Goal: Check status: Check status

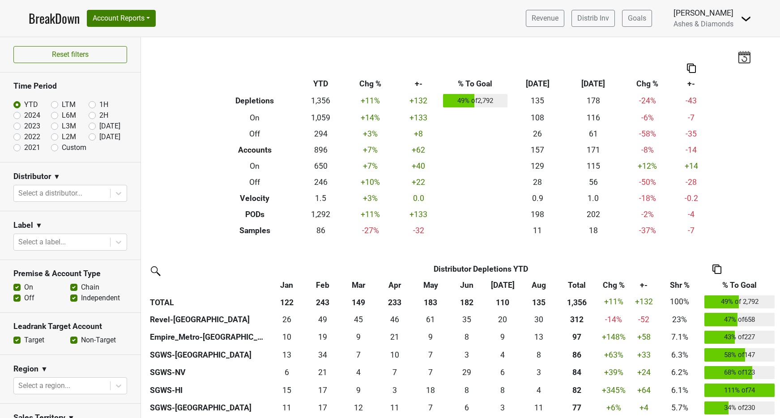
click at [99, 137] on label "[DATE]" at bounding box center [109, 137] width 21 height 11
click at [91, 137] on input "[DATE]" at bounding box center [107, 136] width 36 height 9
radio input "true"
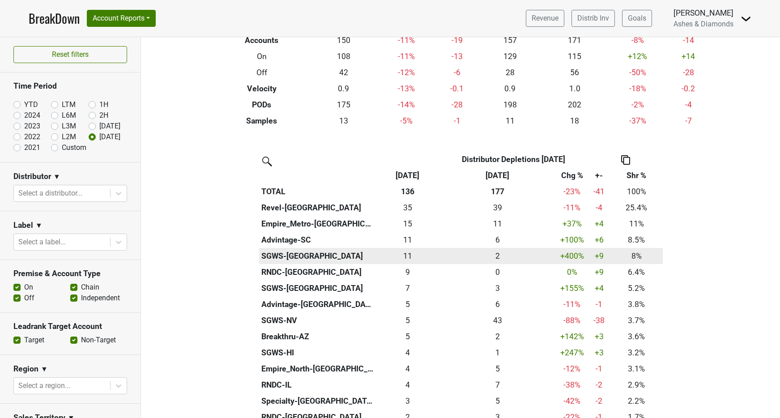
scroll to position [128, 0]
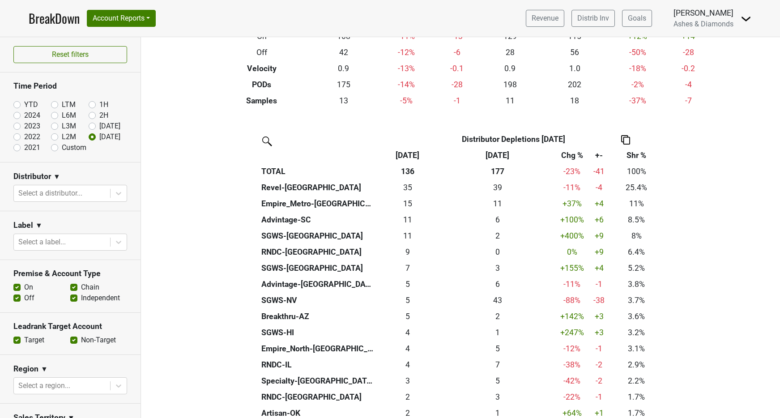
click at [24, 113] on label "2024" at bounding box center [32, 115] width 16 height 11
click at [19, 113] on input "2024" at bounding box center [31, 114] width 36 height 9
radio input "true"
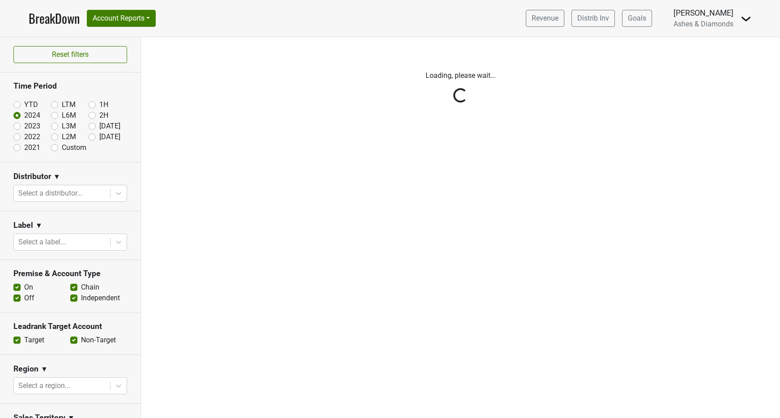
scroll to position [0, 0]
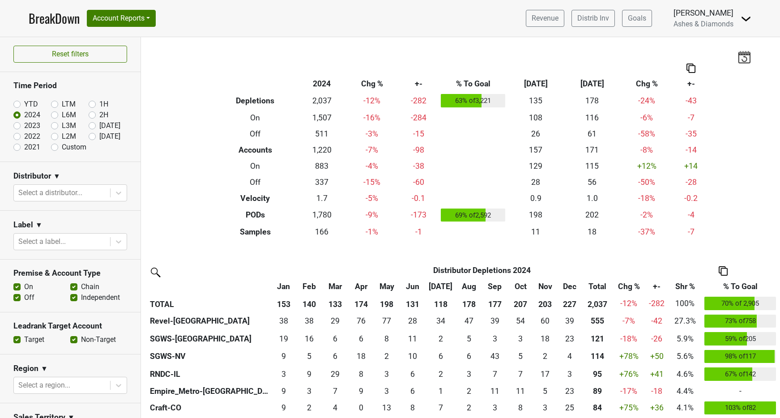
click at [99, 136] on label "[DATE]" at bounding box center [109, 136] width 21 height 11
click at [92, 136] on input "[DATE]" at bounding box center [107, 135] width 36 height 9
radio input "true"
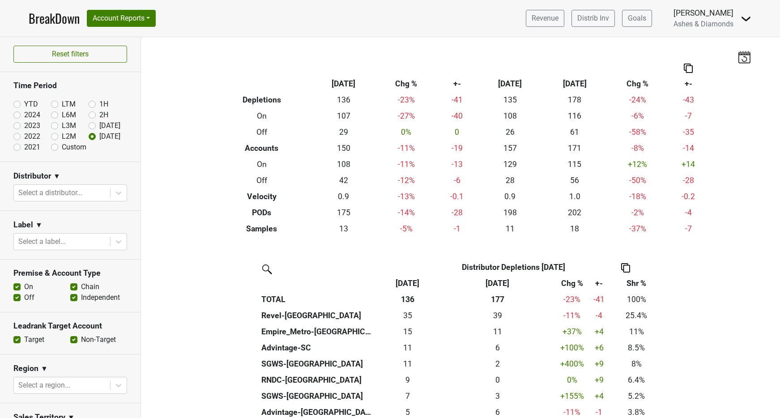
click at [24, 102] on label "YTD" at bounding box center [31, 104] width 14 height 11
click at [17, 102] on input "YTD" at bounding box center [31, 103] width 36 height 9
radio input "true"
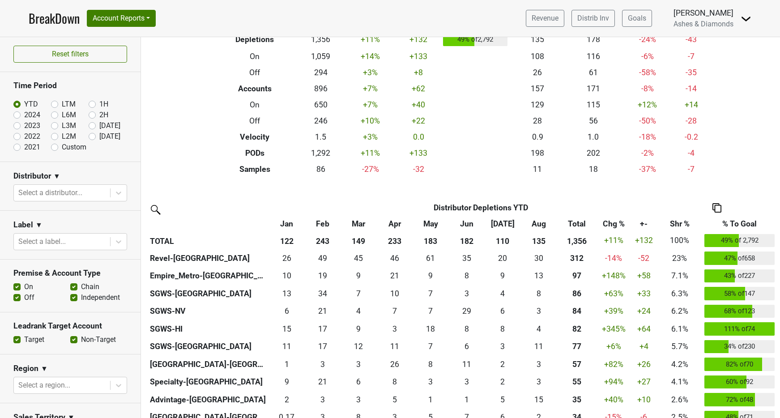
scroll to position [64, 0]
